Goal: Transaction & Acquisition: Purchase product/service

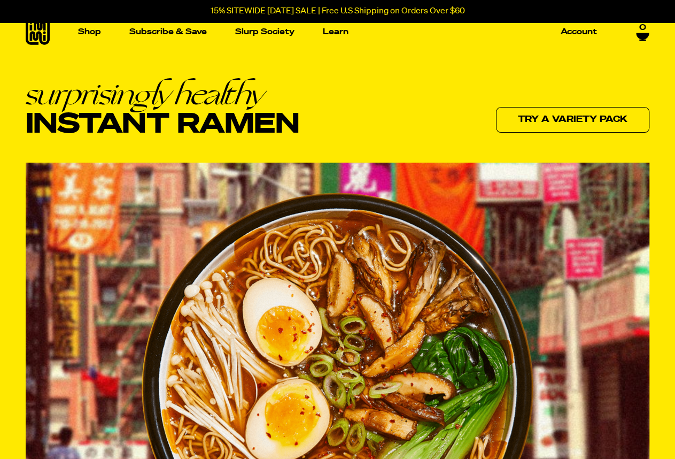
scroll to position [7, 0]
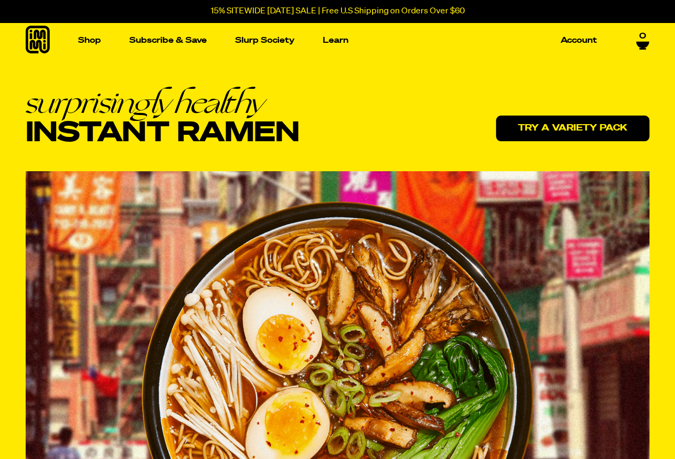
click at [568, 128] on link "Try a variety pack" at bounding box center [572, 128] width 153 height 26
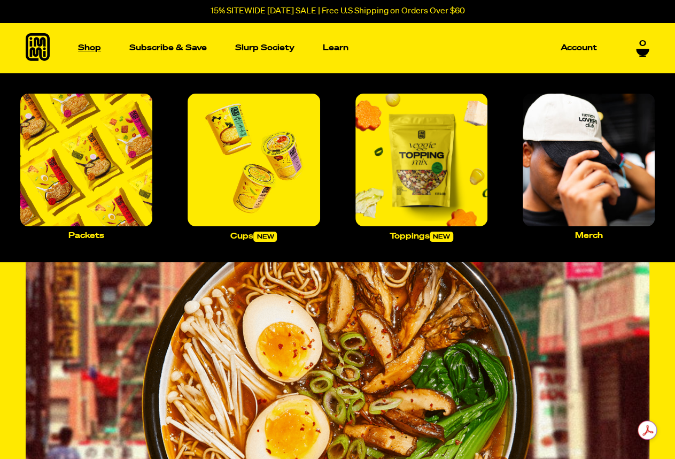
click at [87, 44] on p "Shop" at bounding box center [89, 48] width 23 height 8
click at [76, 185] on img "Main navigation" at bounding box center [86, 160] width 132 height 132
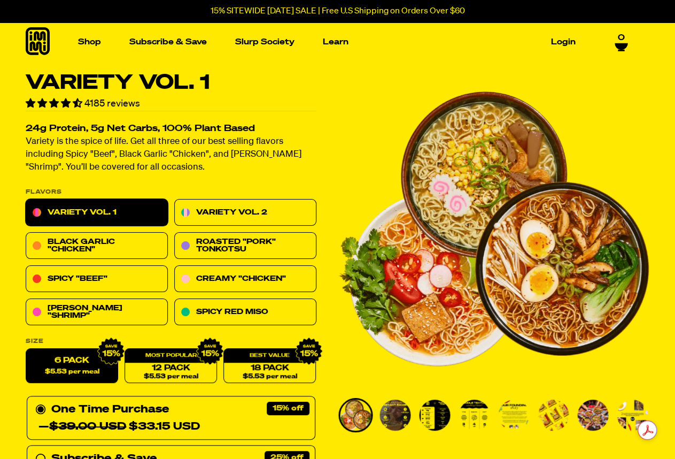
click at [92, 212] on link "Variety Vol. 1" at bounding box center [97, 212] width 142 height 27
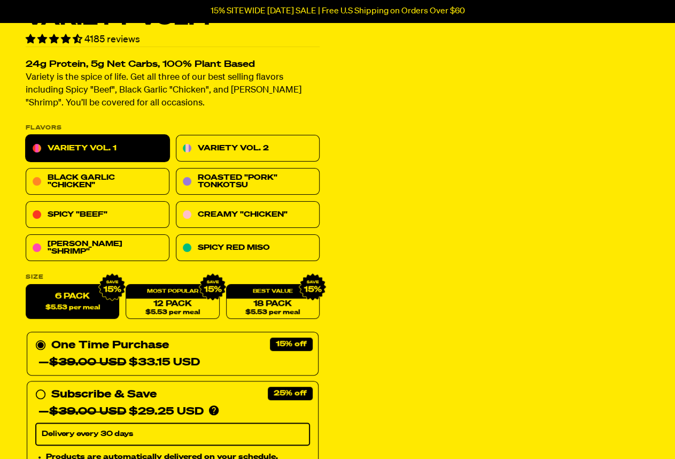
scroll to position [214, 0]
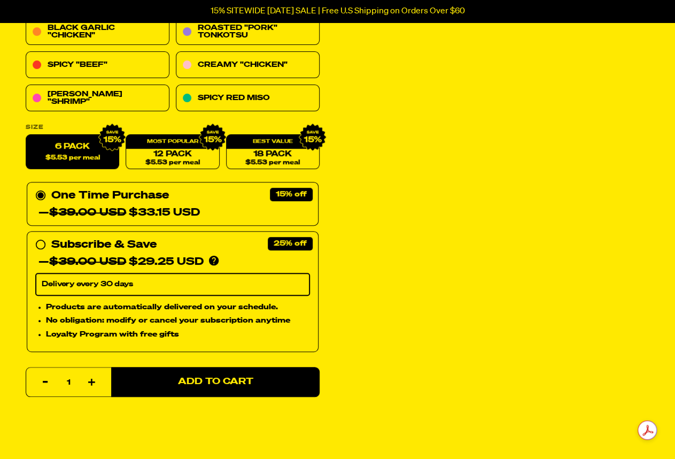
click at [90, 381] on icon "button" at bounding box center [91, 381] width 7 height 7
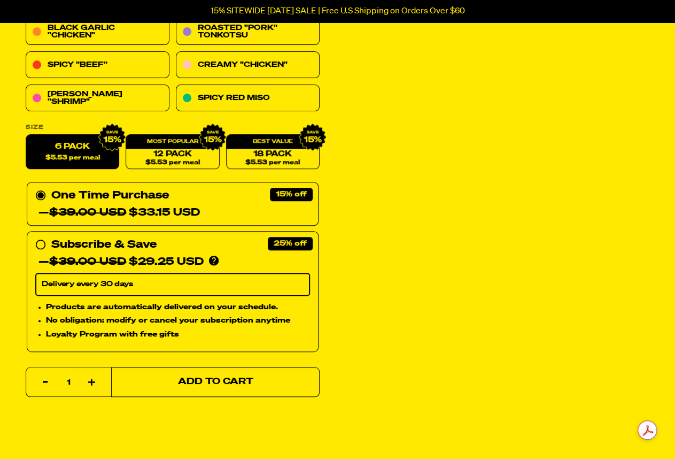
type input "2"
click at [204, 377] on span "Add to Cart" at bounding box center [215, 381] width 75 height 9
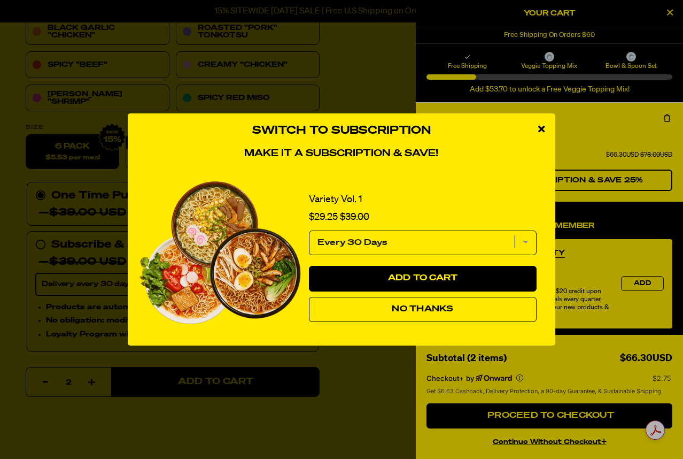
click at [409, 306] on span "No Thanks" at bounding box center [422, 309] width 61 height 9
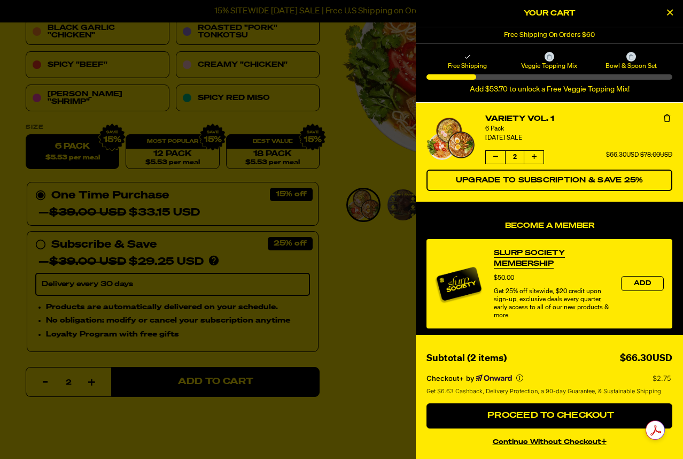
click at [377, 96] on div at bounding box center [341, 229] width 683 height 459
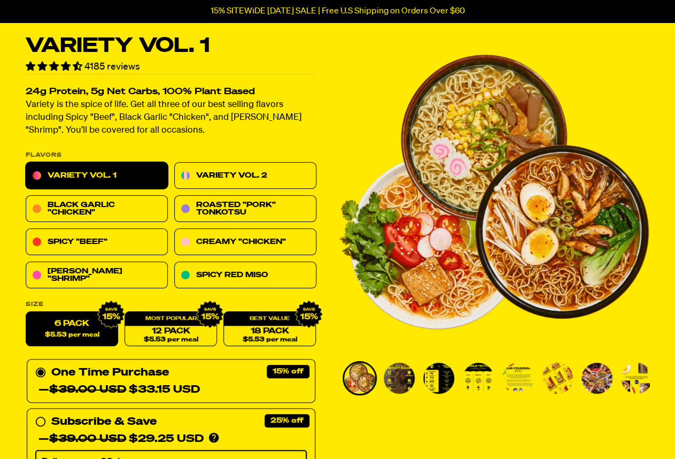
scroll to position [0, 0]
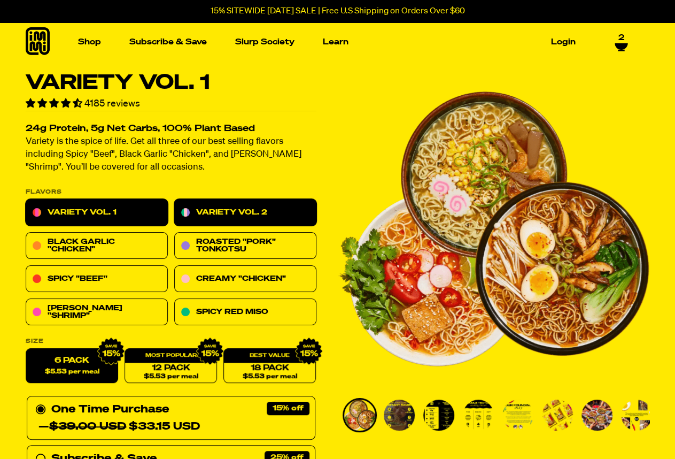
click at [226, 209] on link "Variety Vol. 2" at bounding box center [245, 212] width 142 height 27
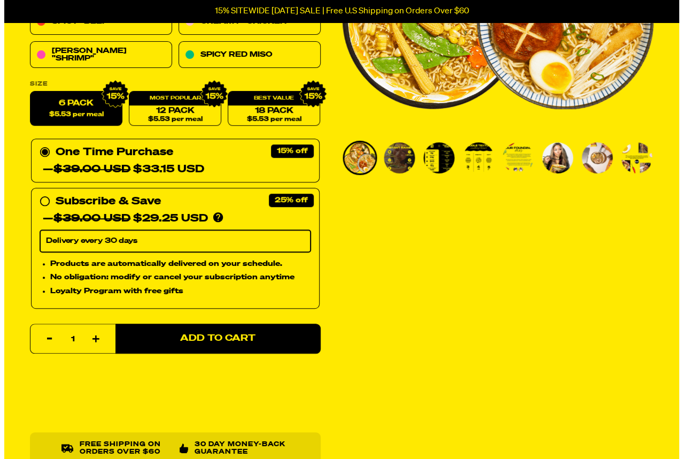
scroll to position [267, 0]
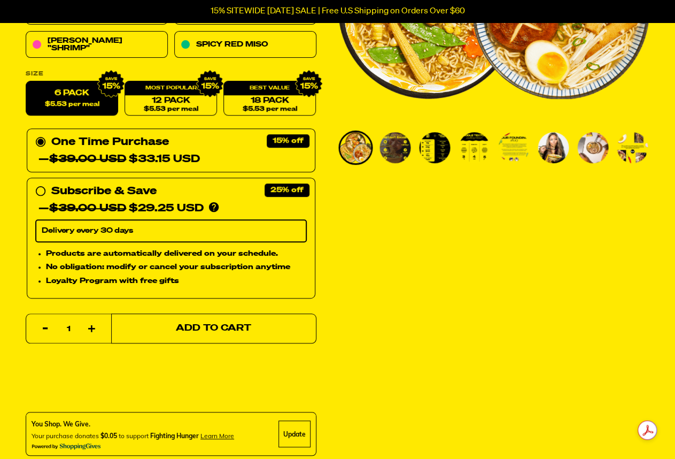
click at [204, 321] on button "Add to Cart" at bounding box center [213, 328] width 205 height 30
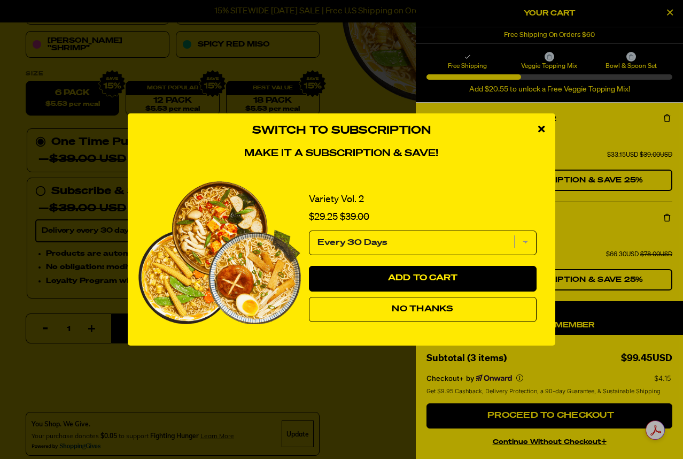
click at [412, 309] on span "No Thanks" at bounding box center [422, 309] width 61 height 9
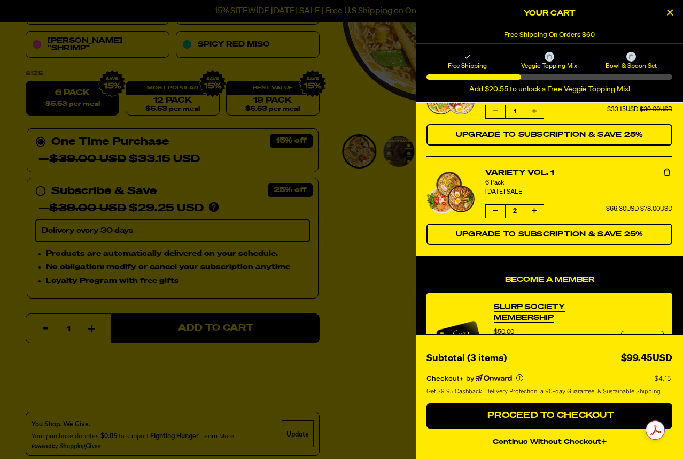
scroll to position [160, 0]
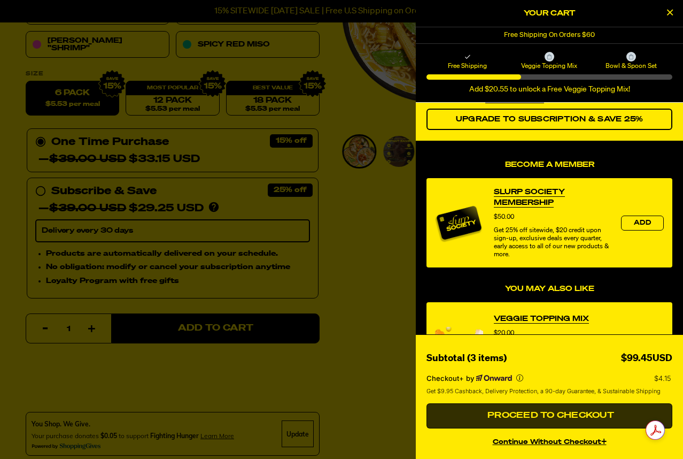
click at [554, 420] on button "Proceed to Checkout" at bounding box center [550, 416] width 246 height 26
